Goal: Information Seeking & Learning: Check status

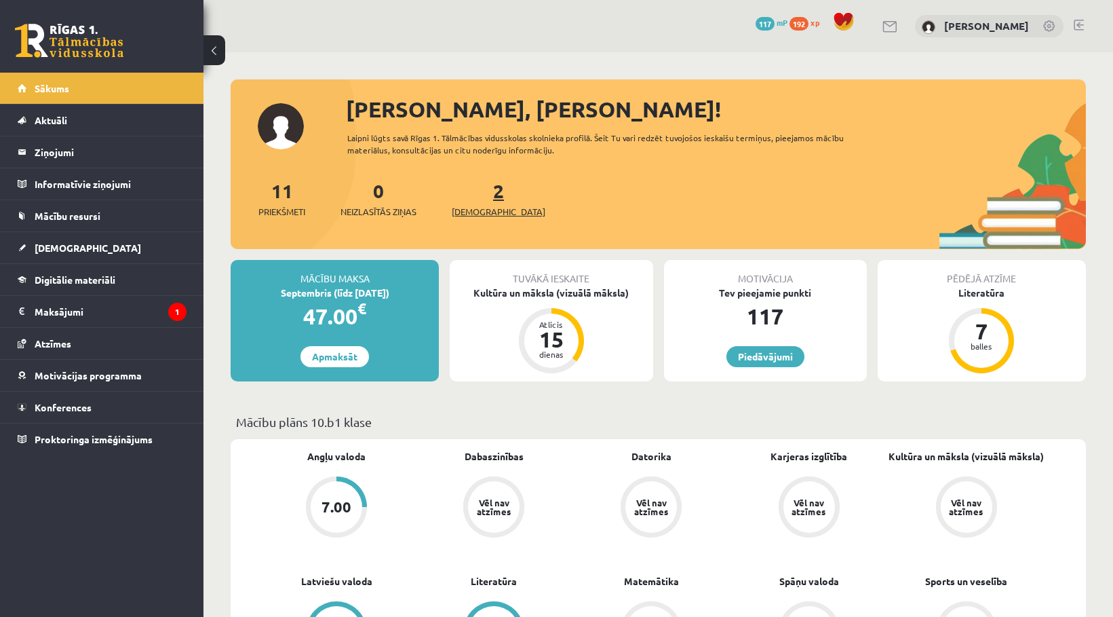
click at [475, 208] on span "[DEMOGRAPHIC_DATA]" at bounding box center [499, 212] width 94 height 14
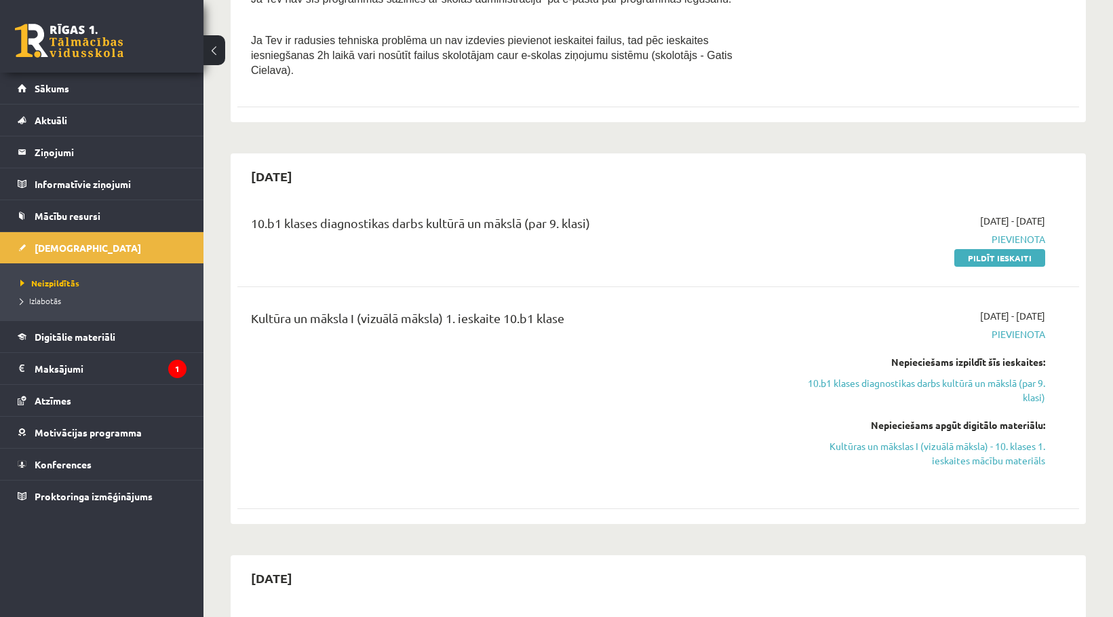
scroll to position [543, 0]
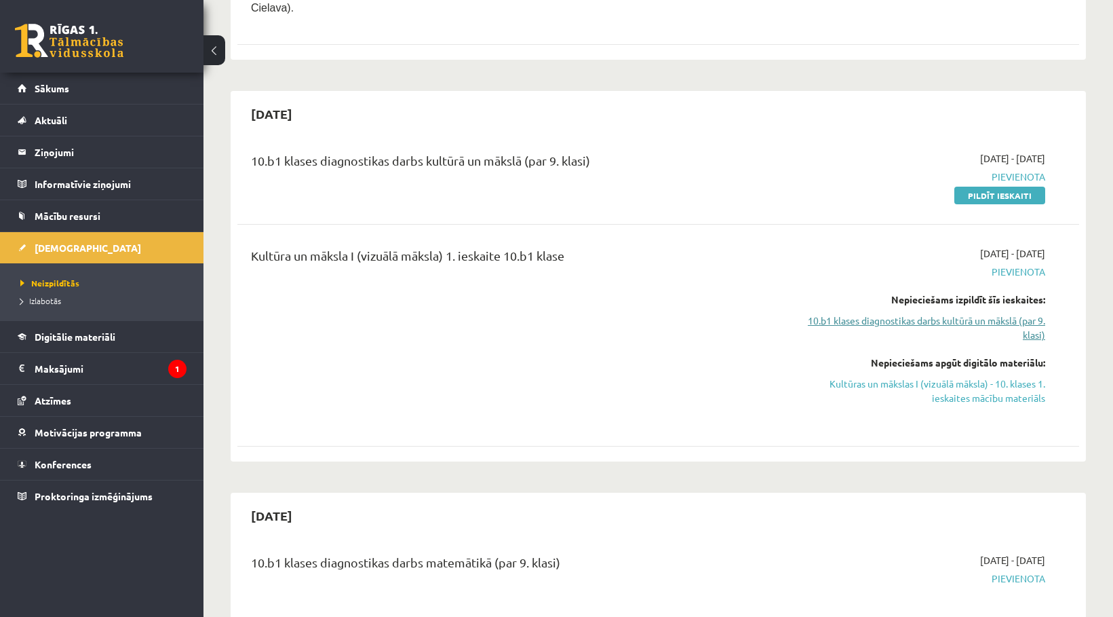
click at [904, 313] on link "10.b1 klases diagnostikas darbs kultūrā un mākslā (par 9. klasi)" at bounding box center [919, 327] width 251 height 28
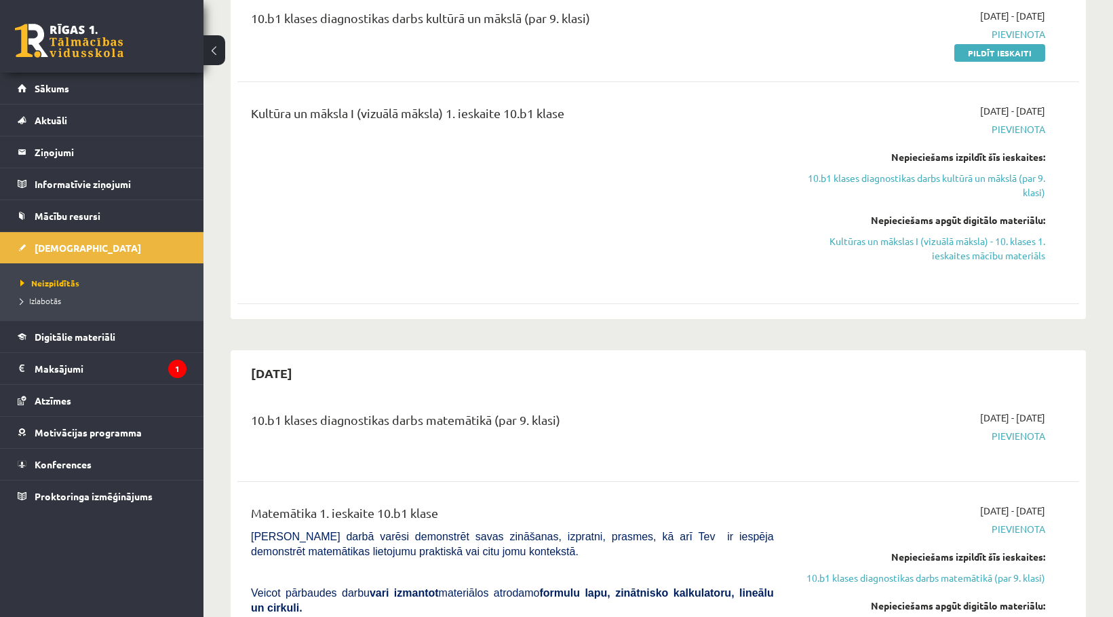
scroll to position [665, 0]
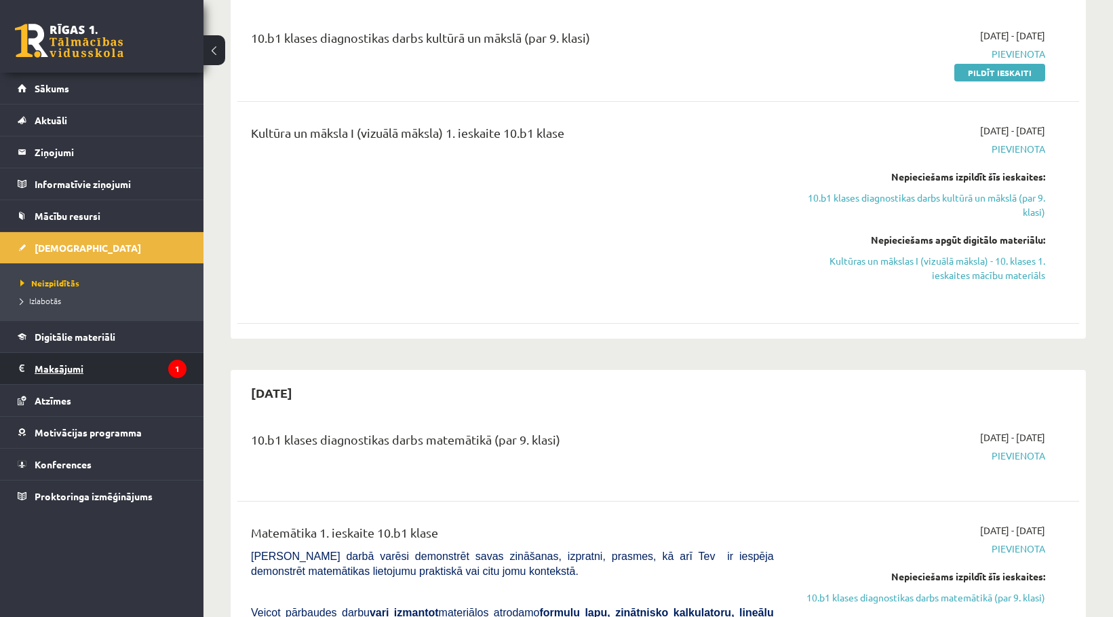
click at [136, 371] on legend "Maksājumi 1" at bounding box center [111, 368] width 152 height 31
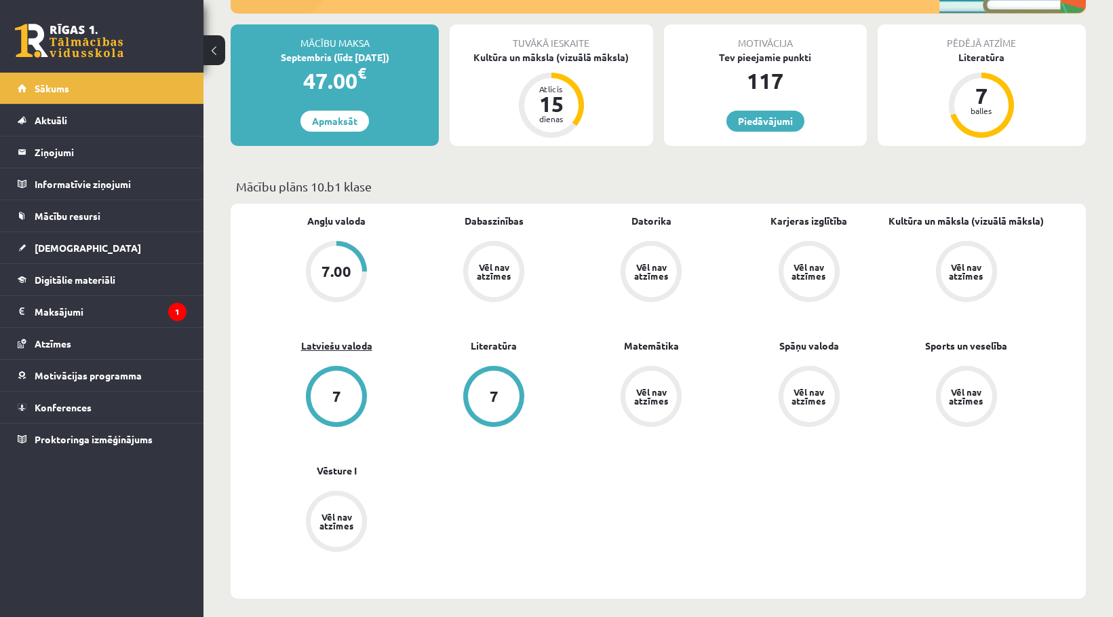
scroll to position [203, 0]
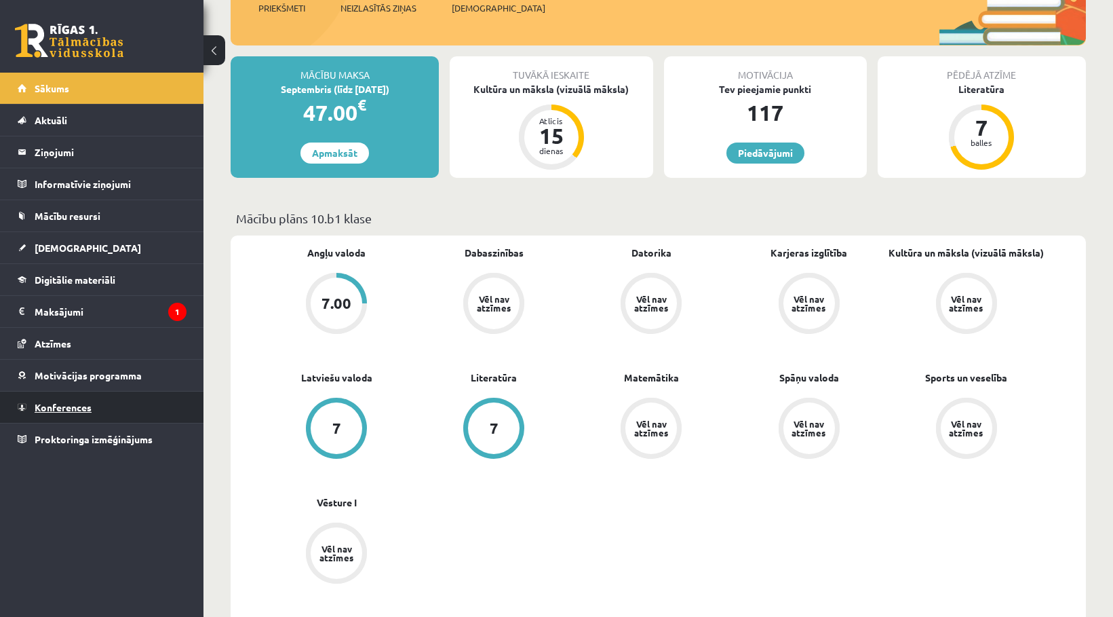
click at [75, 413] on link "Konferences" at bounding box center [102, 406] width 169 height 31
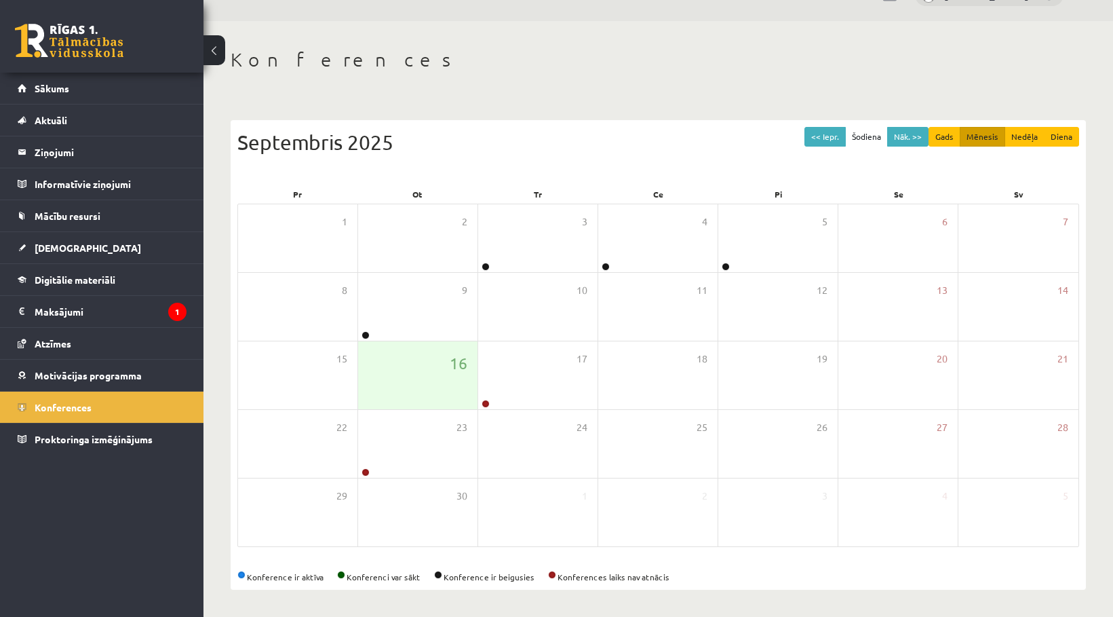
scroll to position [32, 0]
click at [501, 358] on div "17" at bounding box center [537, 375] width 119 height 68
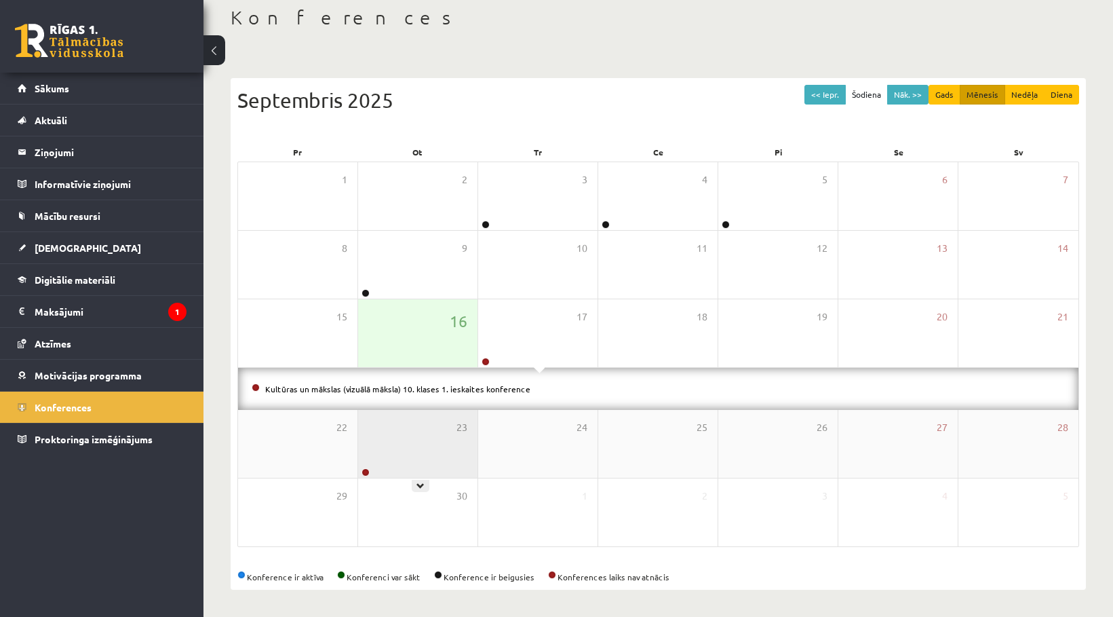
click at [399, 420] on div "23" at bounding box center [417, 444] width 119 height 68
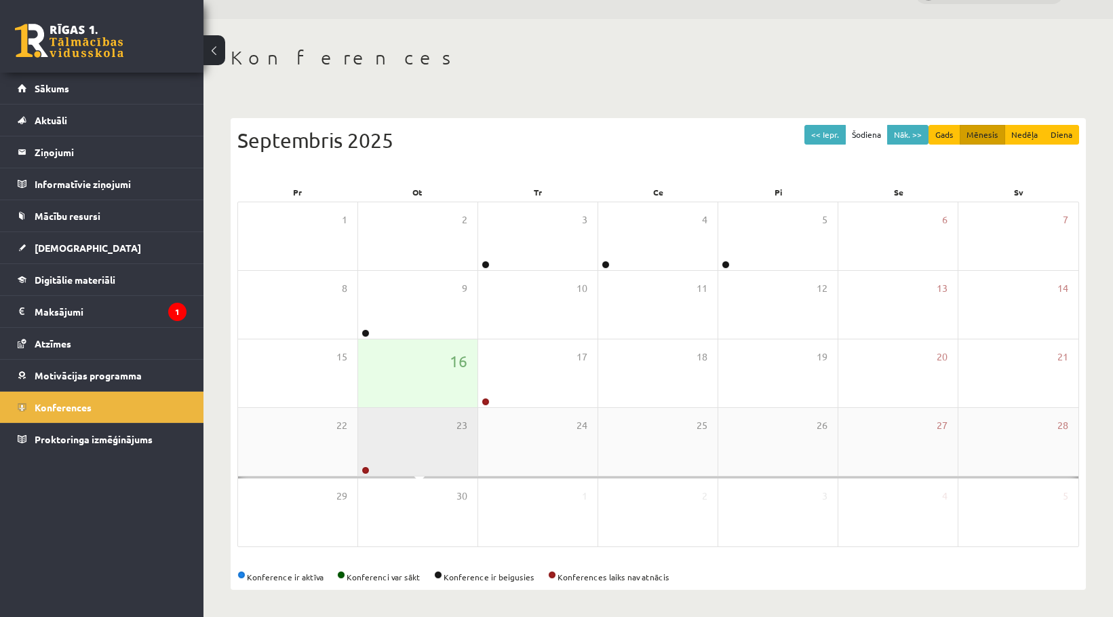
scroll to position [74, 0]
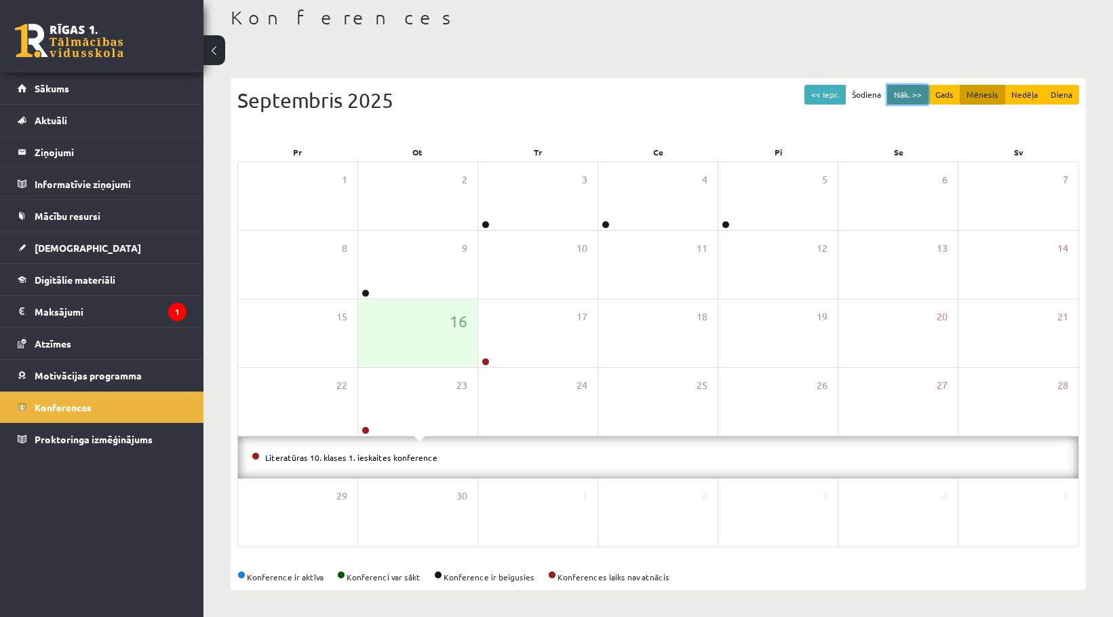
click at [902, 100] on button "Nāk. >>" at bounding box center [907, 95] width 41 height 20
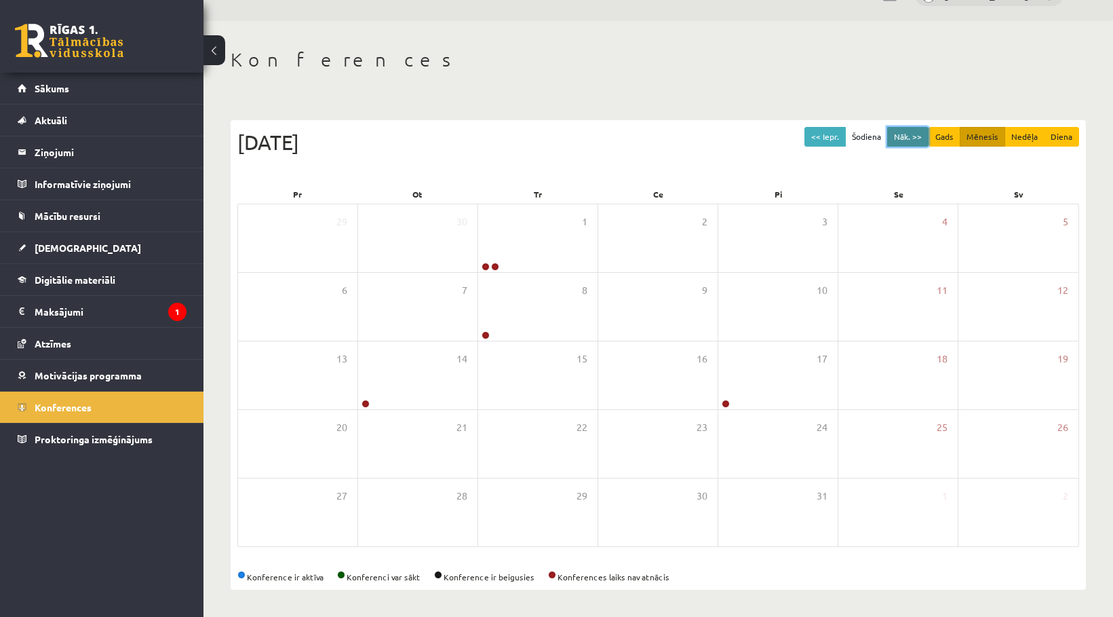
scroll to position [32, 0]
click at [915, 137] on button "Nāk. >>" at bounding box center [907, 137] width 41 height 20
click at [914, 138] on button "Nāk. >>" at bounding box center [907, 137] width 41 height 20
click at [839, 137] on button "<< Iepr." at bounding box center [824, 137] width 41 height 20
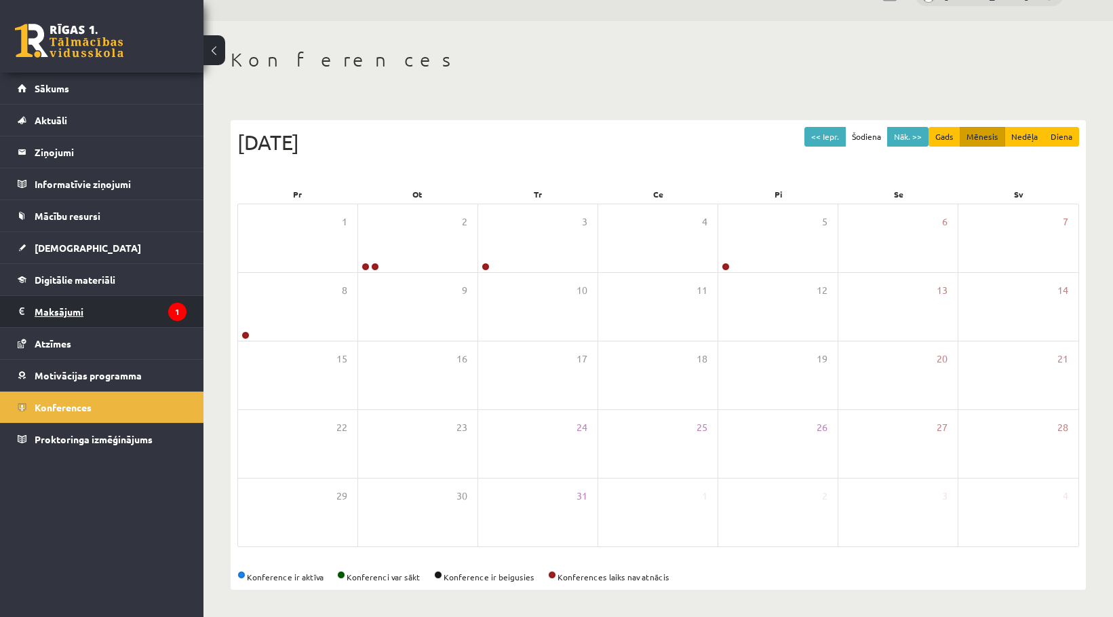
click at [78, 305] on legend "Maksājumi 1" at bounding box center [111, 311] width 152 height 31
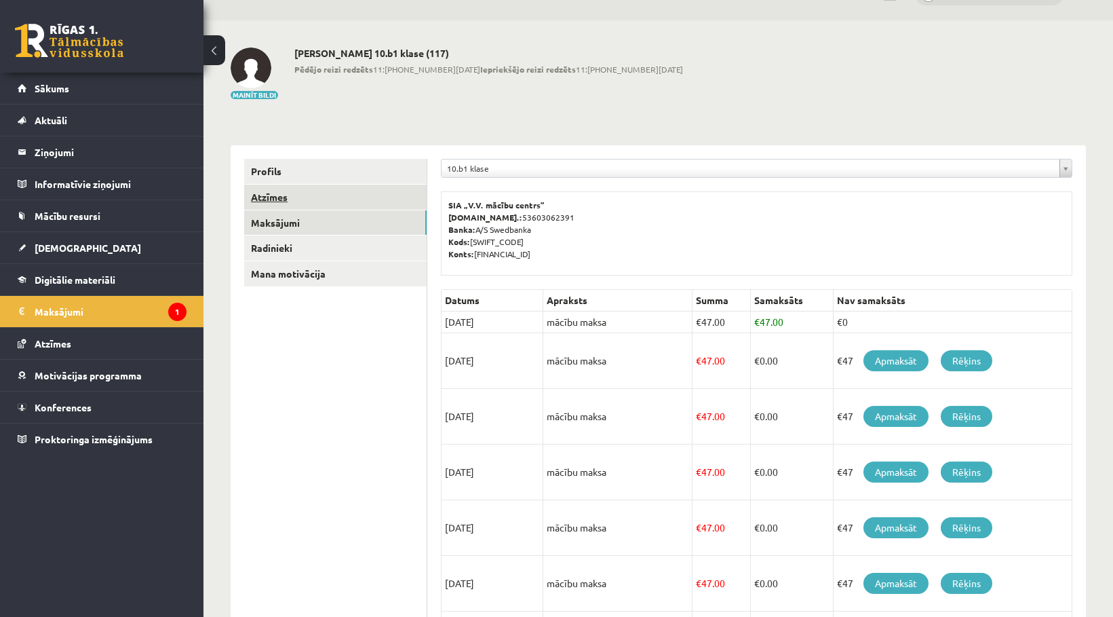
click at [294, 203] on link "Atzīmes" at bounding box center [335, 196] width 182 height 25
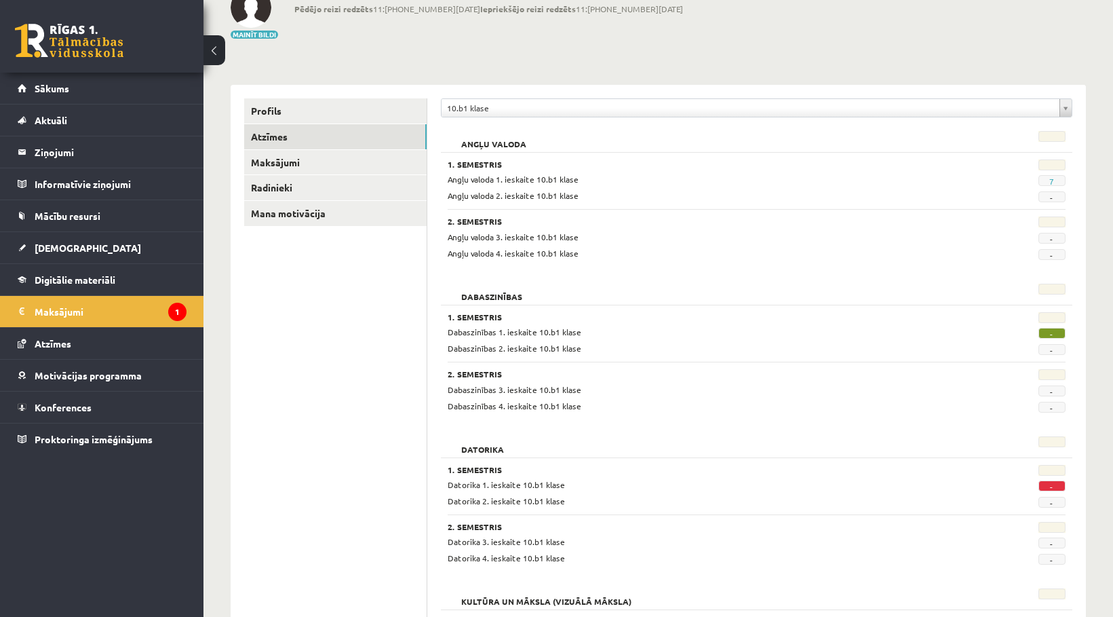
scroll to position [168, 0]
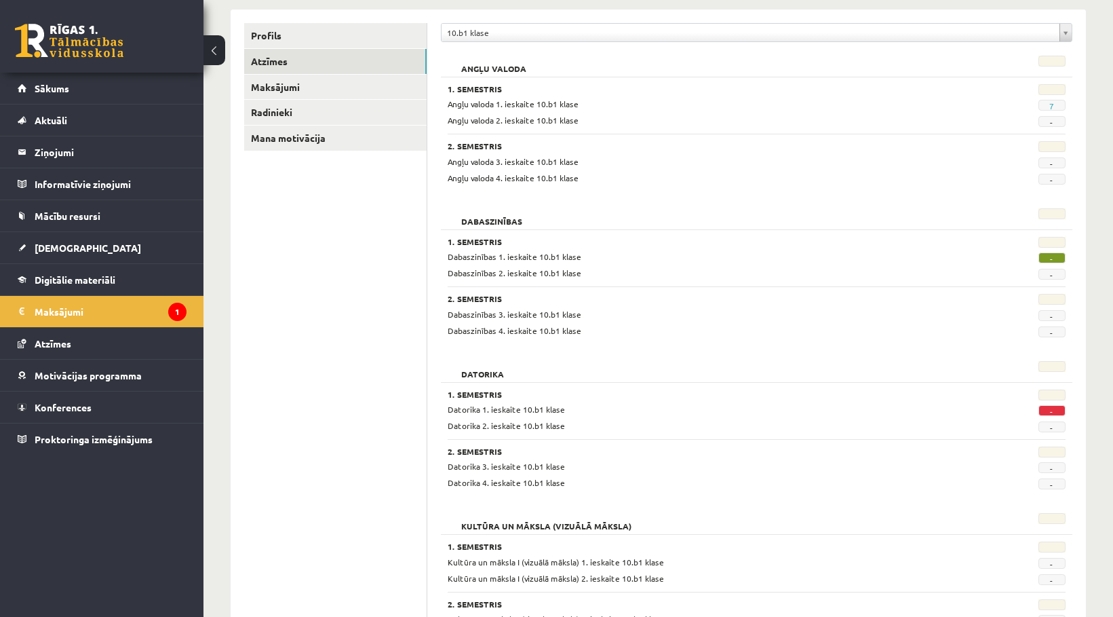
click at [1051, 412] on span "-" at bounding box center [1051, 410] width 27 height 11
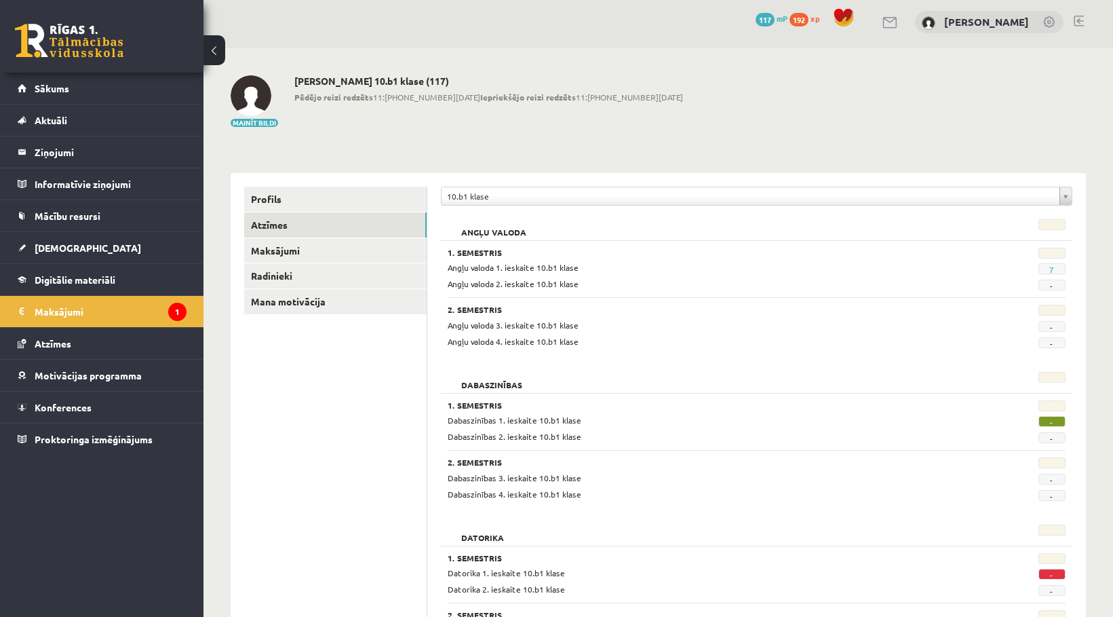
scroll to position [0, 0]
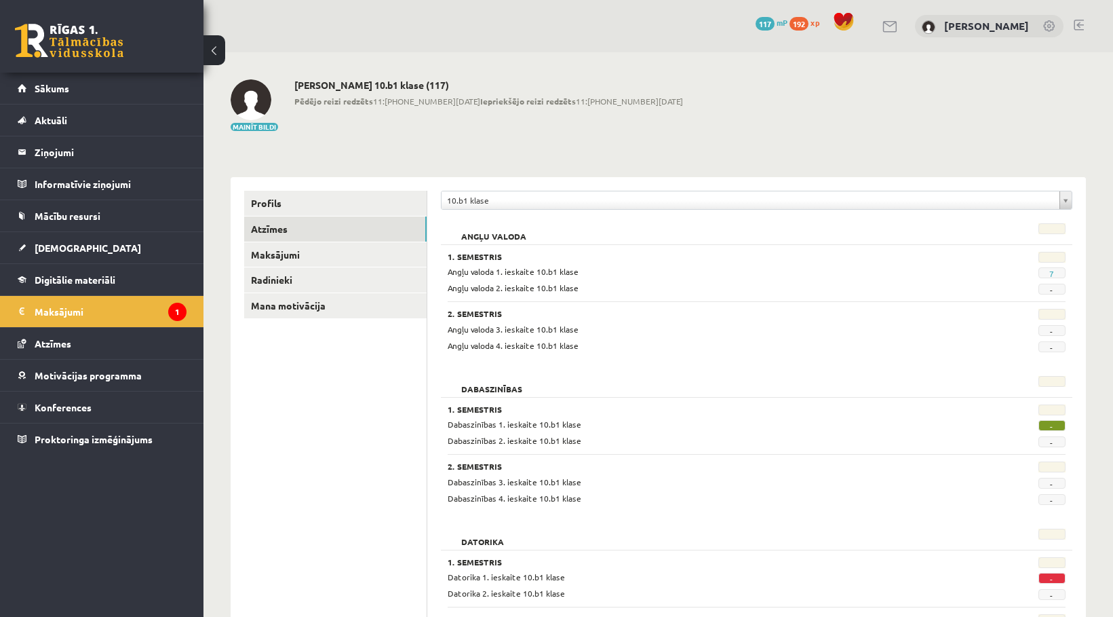
click at [787, 21] on span "mP" at bounding box center [782, 22] width 11 height 11
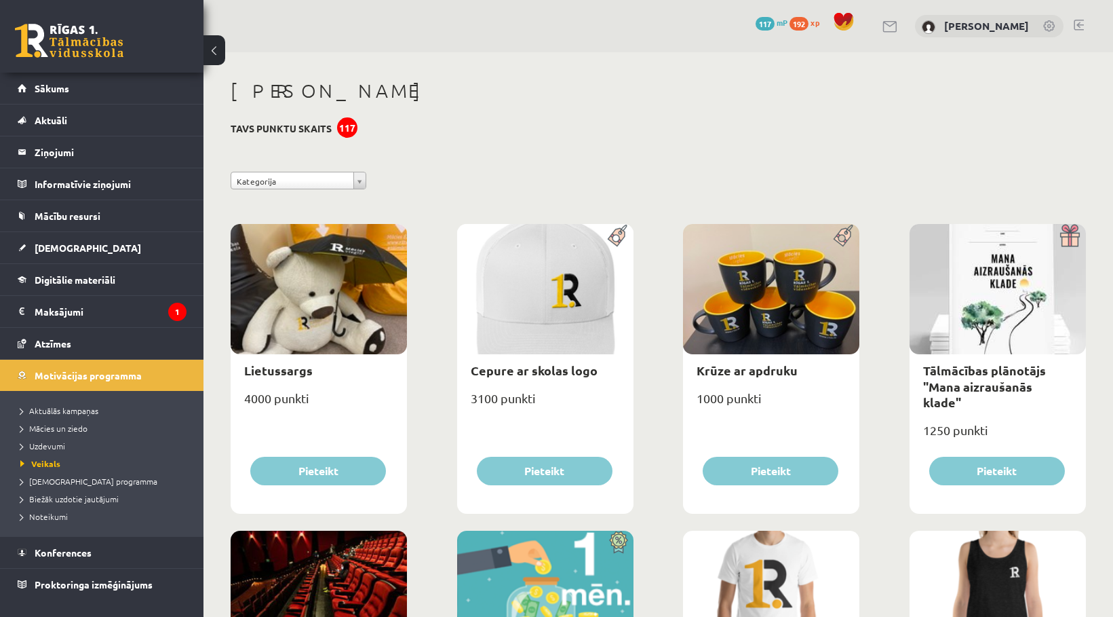
click at [808, 24] on span "192" at bounding box center [798, 24] width 19 height 14
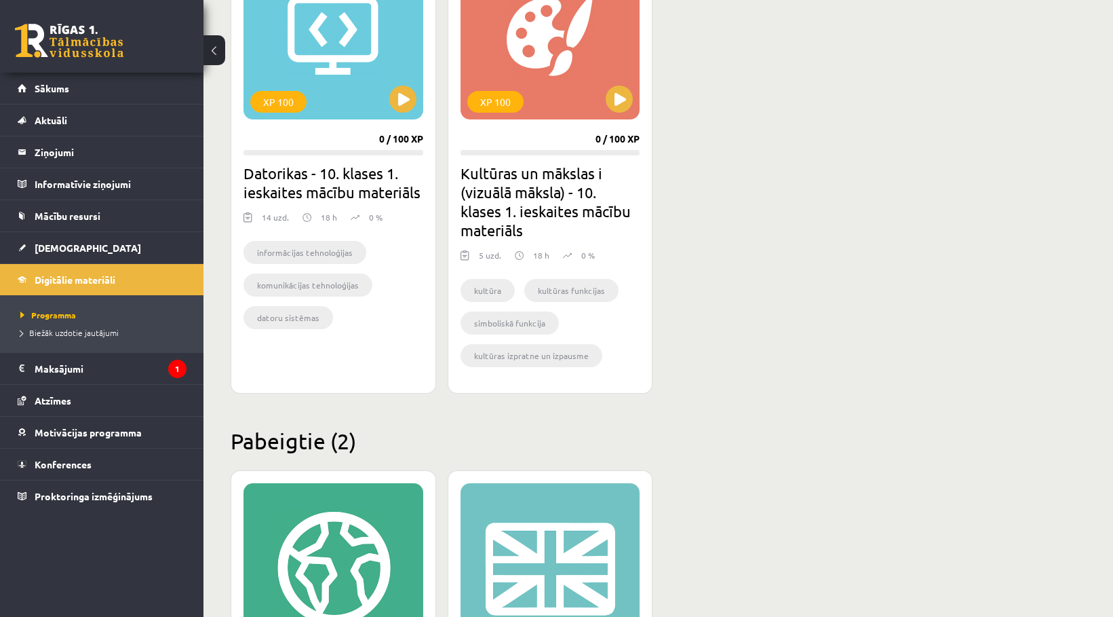
scroll to position [429, 0]
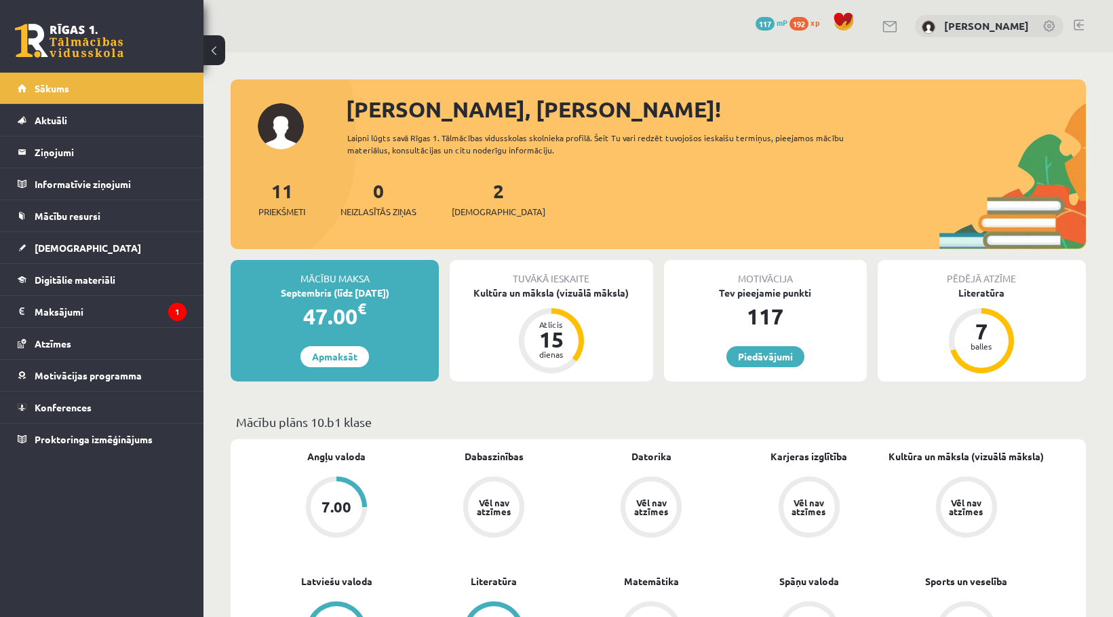
click at [825, 525] on div "Vēl nav atzīmes" at bounding box center [809, 507] width 52 height 52
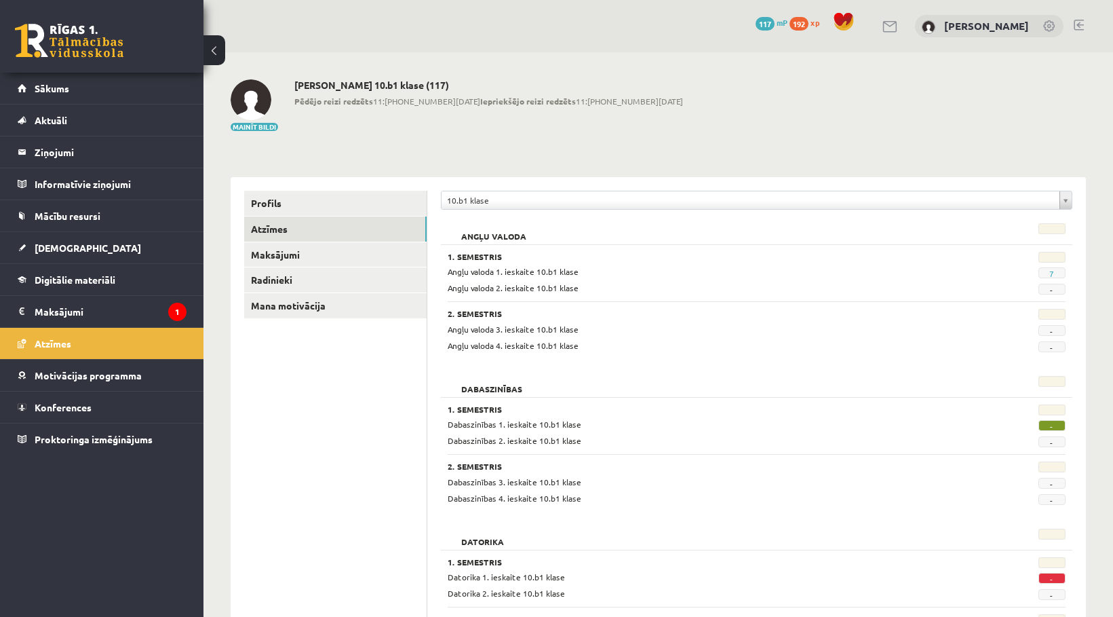
click at [69, 30] on link at bounding box center [69, 41] width 109 height 34
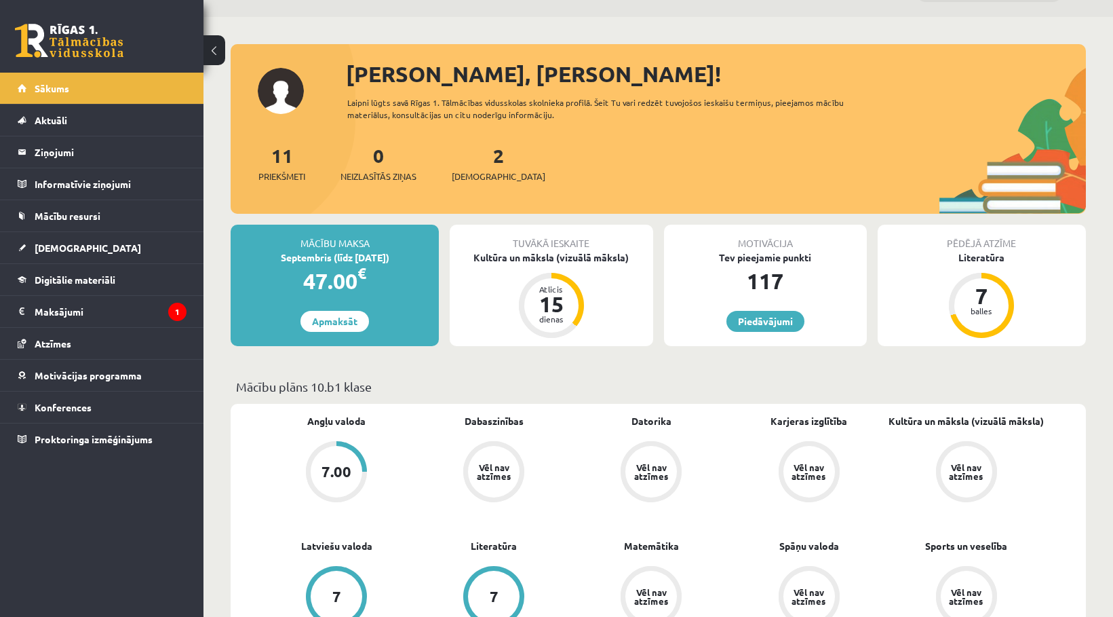
scroll to position [68, 0]
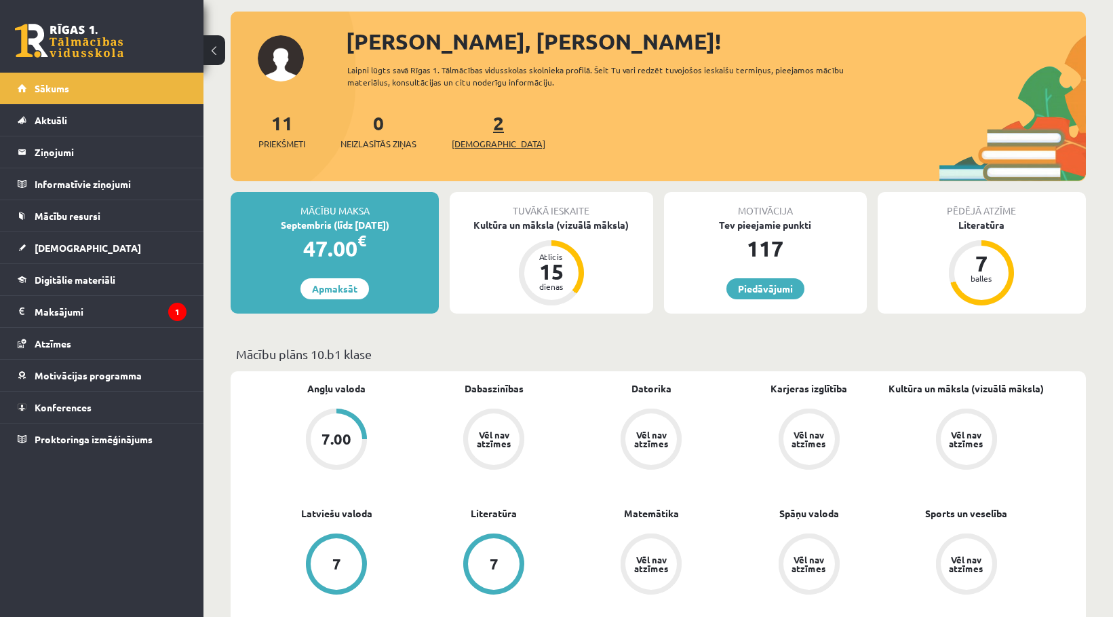
click at [471, 150] on span "[DEMOGRAPHIC_DATA]" at bounding box center [499, 144] width 94 height 14
click at [471, 146] on span "[DEMOGRAPHIC_DATA]" at bounding box center [499, 144] width 94 height 14
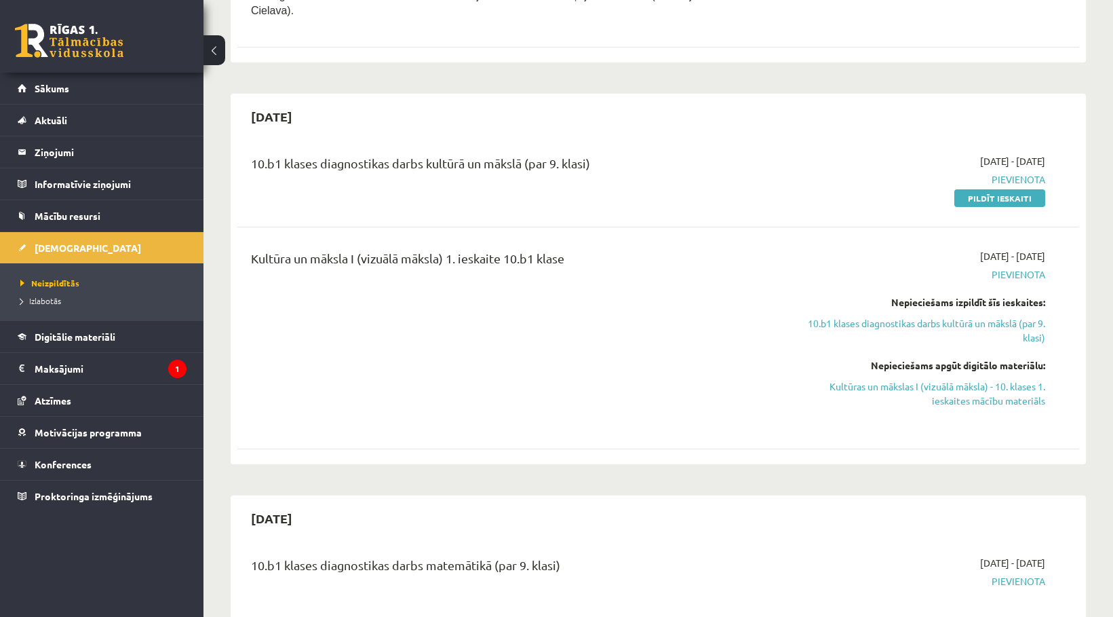
scroll to position [543, 0]
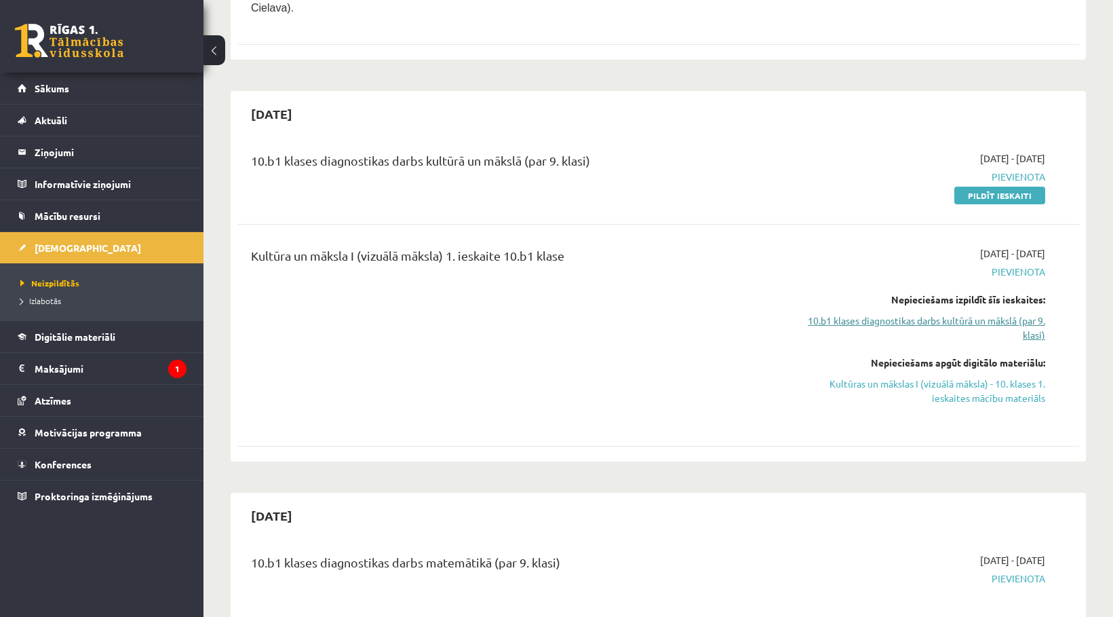
click at [945, 313] on link "10.b1 klases diagnostikas darbs kultūrā un mākslā (par 9. klasi)" at bounding box center [919, 327] width 251 height 28
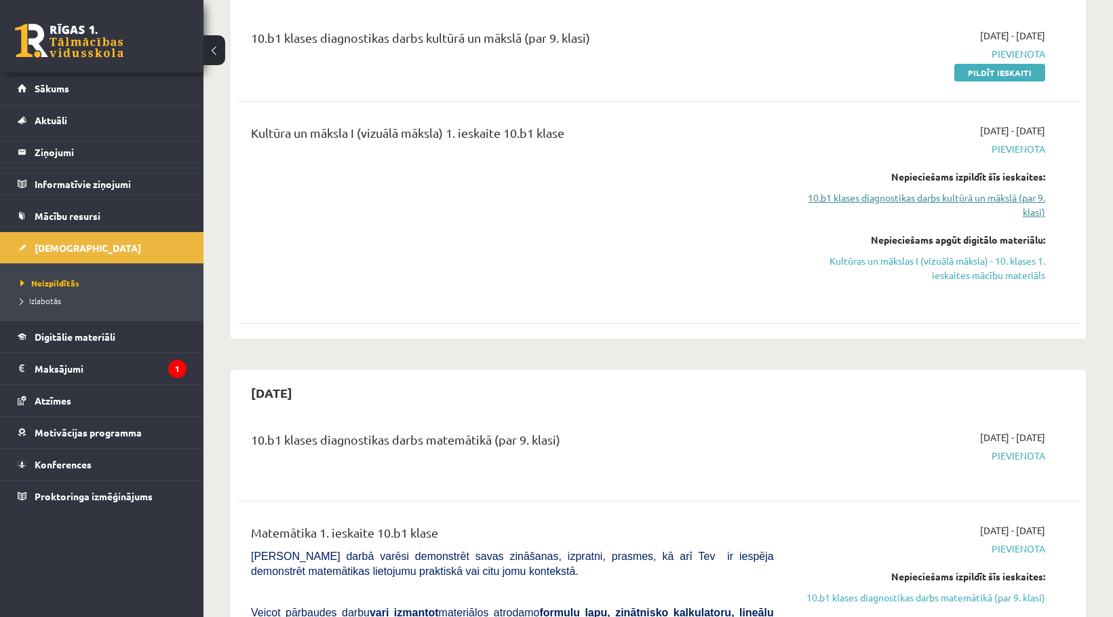
click at [956, 191] on link "10.b1 klases diagnostikas darbs kultūrā un mākslā (par 9. klasi)" at bounding box center [919, 205] width 251 height 28
click at [950, 254] on link "Kultūras un mākslas I (vizuālā māksla) - 10. klases 1. ieskaites mācību materiā…" at bounding box center [919, 268] width 251 height 28
